Goal: Information Seeking & Learning: Learn about a topic

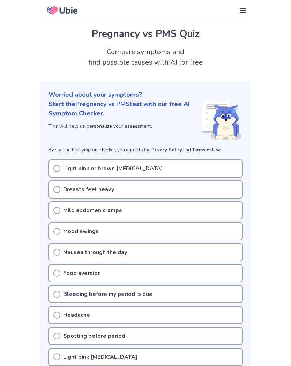
click at [161, 191] on div "Breasts feel heavy" at bounding box center [145, 189] width 194 height 18
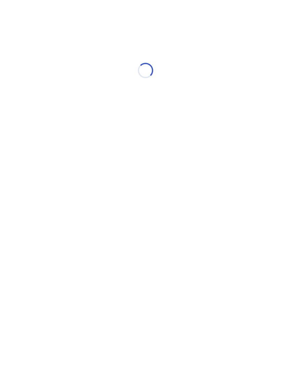
scroll to position [5, 0]
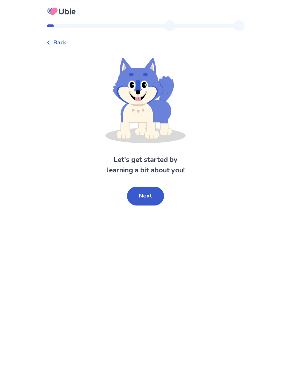
click at [160, 201] on button "Next" at bounding box center [145, 196] width 37 height 19
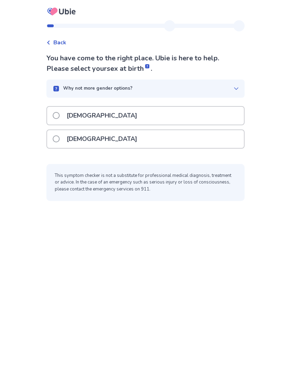
click at [145, 140] on div "[DEMOGRAPHIC_DATA]" at bounding box center [145, 139] width 197 height 18
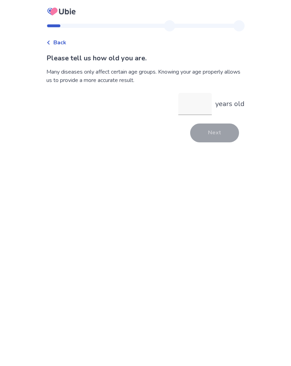
click at [198, 104] on input "years old" at bounding box center [194, 104] width 33 height 22
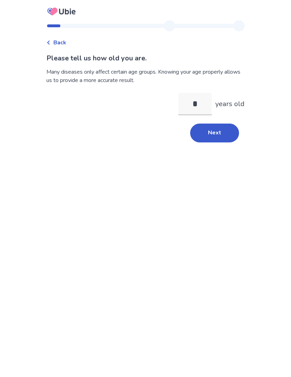
type input "**"
click at [217, 136] on button "Next" at bounding box center [214, 132] width 49 height 19
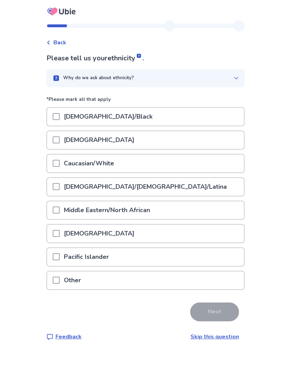
click at [152, 122] on div "[DEMOGRAPHIC_DATA]/Black" at bounding box center [145, 117] width 197 height 18
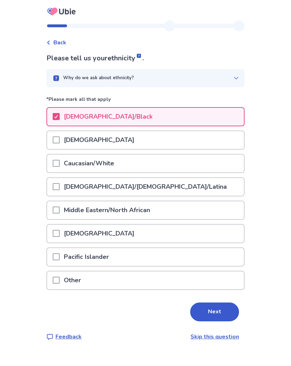
click at [207, 313] on button "Next" at bounding box center [214, 311] width 49 height 19
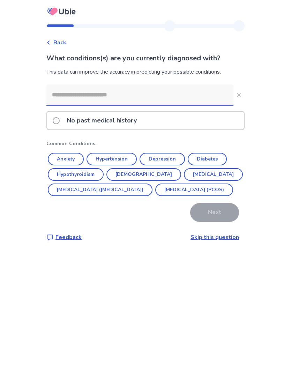
click at [169, 122] on div "No past medical history" at bounding box center [145, 121] width 197 height 18
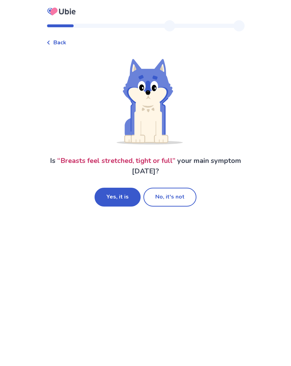
click at [175, 202] on button "No, it's not" at bounding box center [169, 197] width 53 height 19
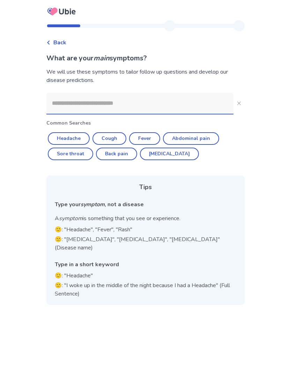
click at [175, 107] on input at bounding box center [139, 103] width 187 height 21
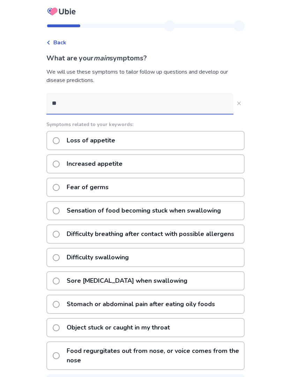
type input "*"
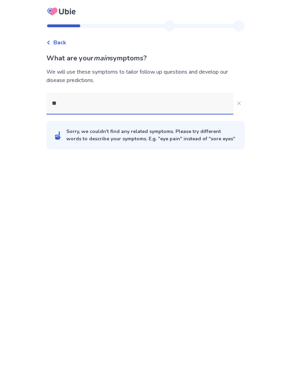
type input "*"
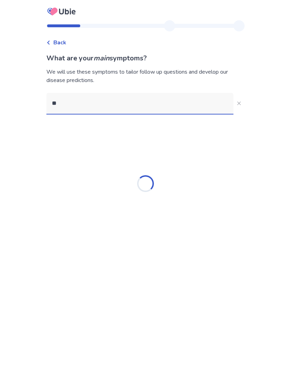
type input "*"
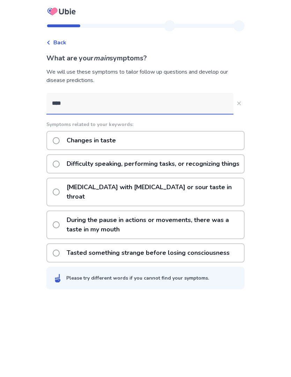
type input "*****"
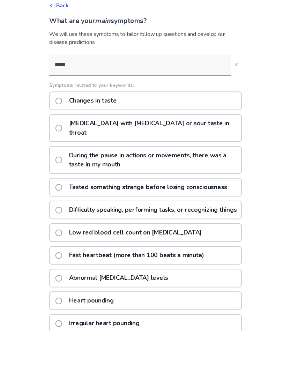
scroll to position [37, 0]
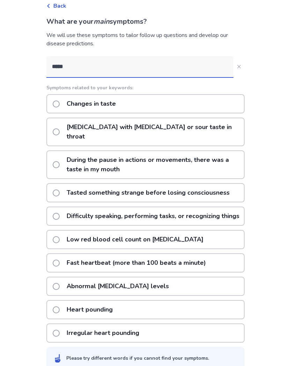
click at [73, 103] on p "Changes in taste" at bounding box center [91, 104] width 58 height 18
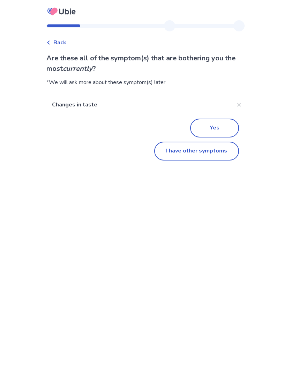
click at [183, 146] on button "I have other symptoms" at bounding box center [196, 151] width 85 height 19
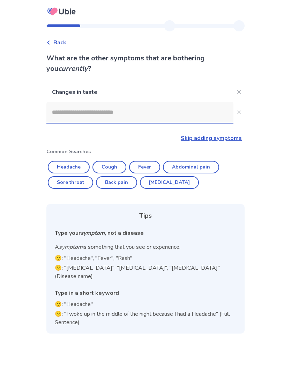
click at [185, 109] on input at bounding box center [139, 112] width 187 height 21
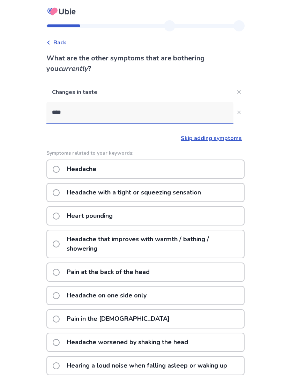
type input "*****"
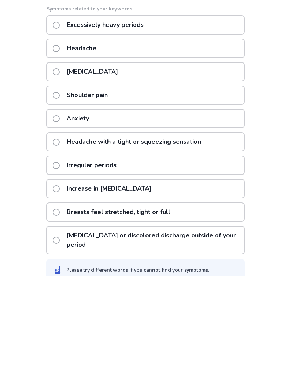
scroll to position [57, 0]
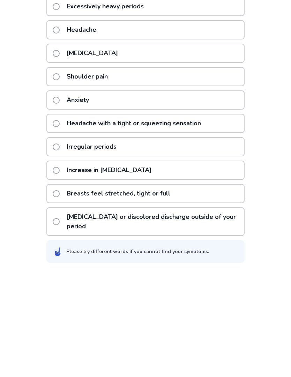
click at [171, 290] on p "Breasts feel stretched, tight or full" at bounding box center [118, 299] width 112 height 18
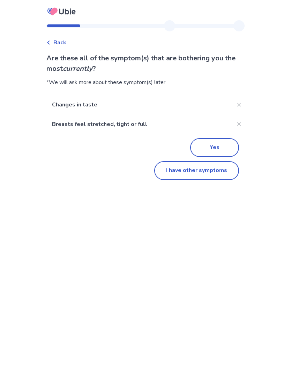
click at [204, 173] on button "I have other symptoms" at bounding box center [196, 170] width 85 height 19
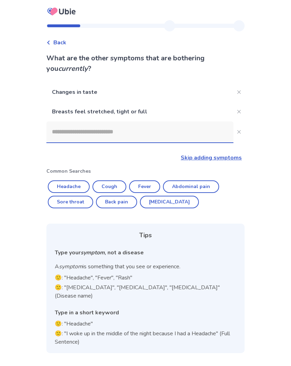
click at [188, 132] on input at bounding box center [139, 131] width 187 height 21
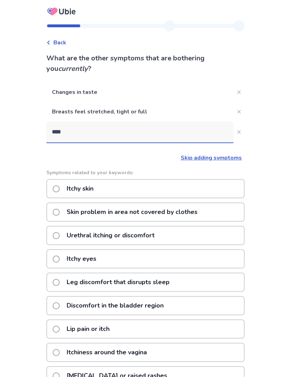
type input "*****"
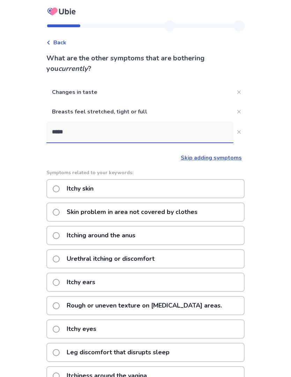
click at [150, 190] on div "Itchy skin" at bounding box center [145, 188] width 198 height 19
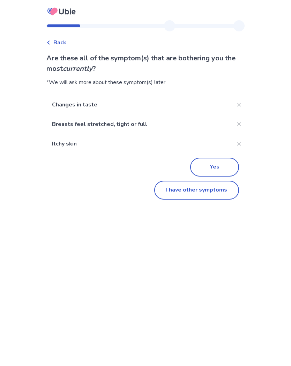
click at [204, 193] on button "I have other symptoms" at bounding box center [196, 190] width 85 height 19
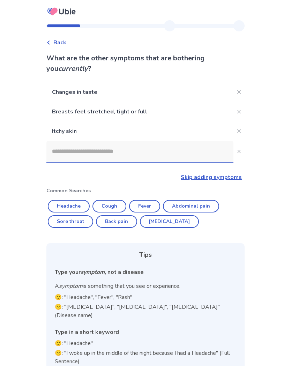
click at [163, 156] on input at bounding box center [139, 151] width 187 height 21
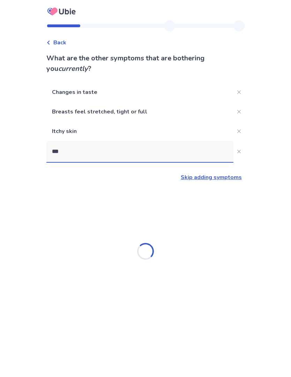
type input "****"
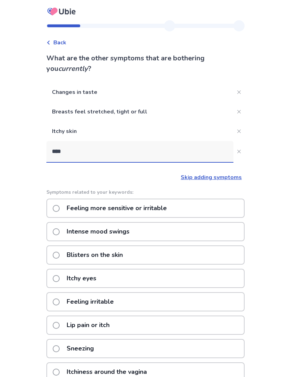
click at [144, 234] on div "Intense mood swings" at bounding box center [145, 231] width 198 height 19
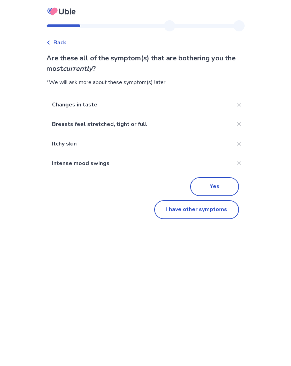
click at [180, 213] on button "I have other symptoms" at bounding box center [196, 209] width 85 height 19
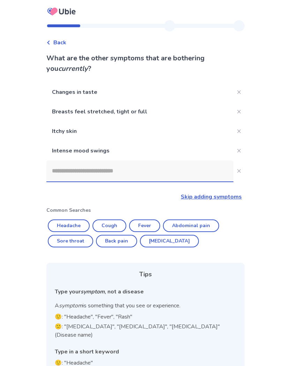
click at [168, 176] on input at bounding box center [139, 170] width 187 height 21
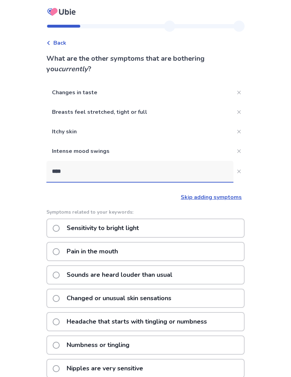
type input "****"
